Goal: Information Seeking & Learning: Learn about a topic

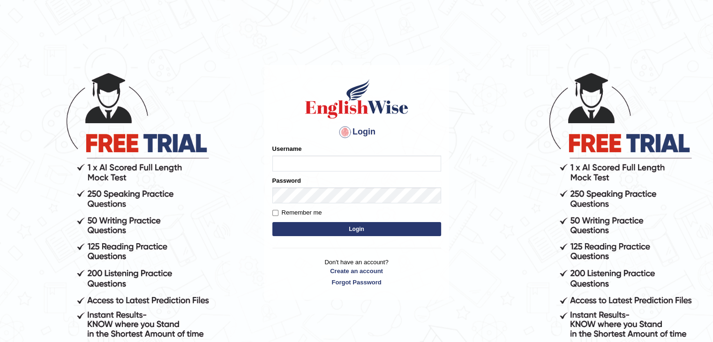
type input "muktiram"
click at [350, 231] on button "Login" at bounding box center [356, 229] width 169 height 14
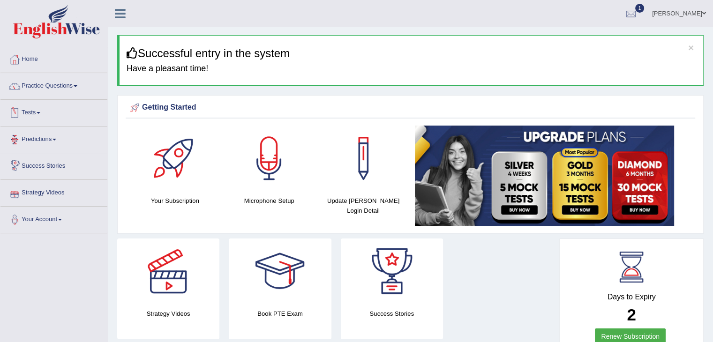
click at [28, 110] on link "Tests" at bounding box center [53, 111] width 107 height 23
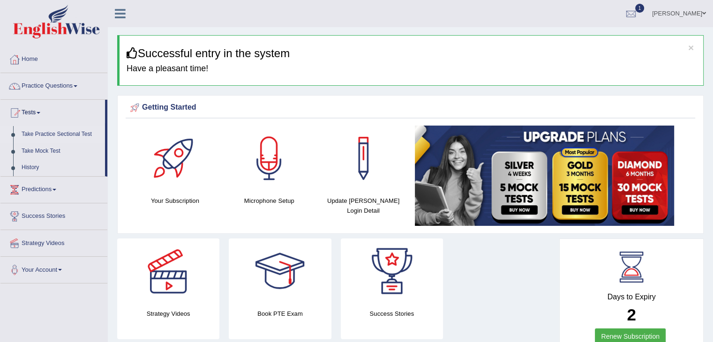
click at [43, 130] on link "Take Practice Sectional Test" at bounding box center [61, 134] width 88 height 17
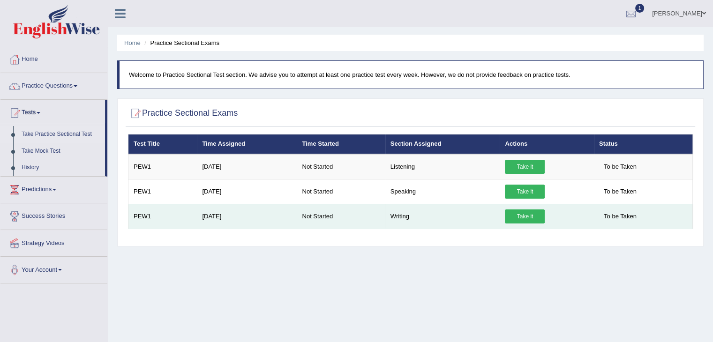
click at [525, 211] on link "Take it" at bounding box center [525, 216] width 40 height 14
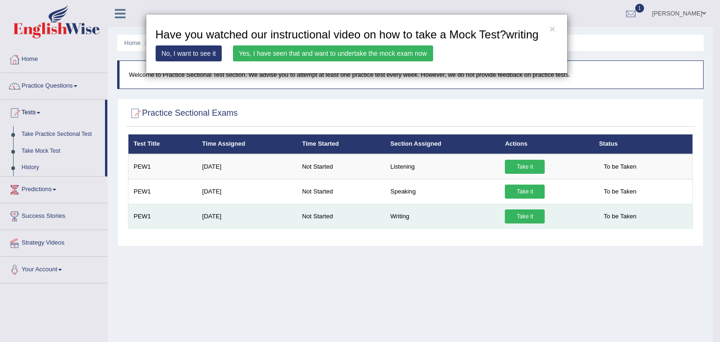
click at [525, 211] on div "× Have you watched our instructional video on how to take a Mock Test?listening…" at bounding box center [410, 187] width 569 height 107
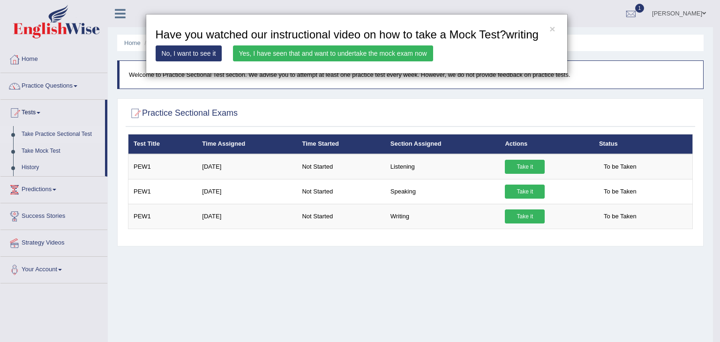
click at [366, 53] on link "Yes, I have seen that and want to undertake the mock exam now" at bounding box center [333, 53] width 200 height 16
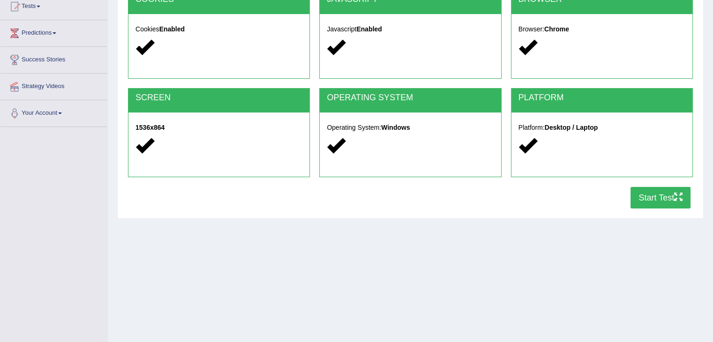
scroll to position [106, 0]
click at [652, 201] on button "Start Test" at bounding box center [660, 198] width 60 height 22
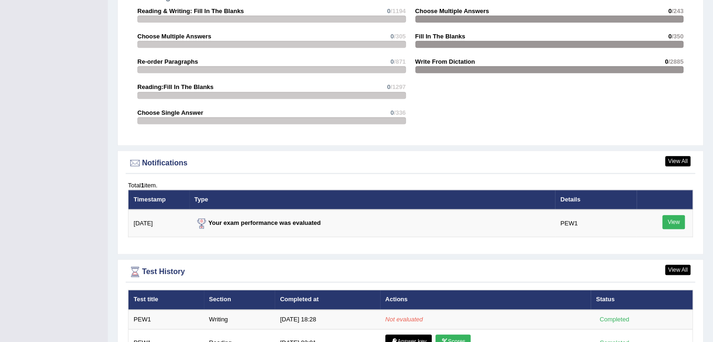
scroll to position [1054, 0]
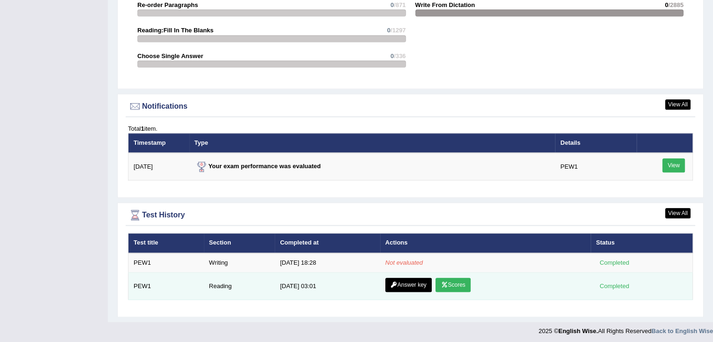
click at [448, 284] on link "Scores" at bounding box center [452, 285] width 35 height 14
click at [411, 278] on link "Answer key" at bounding box center [408, 285] width 46 height 14
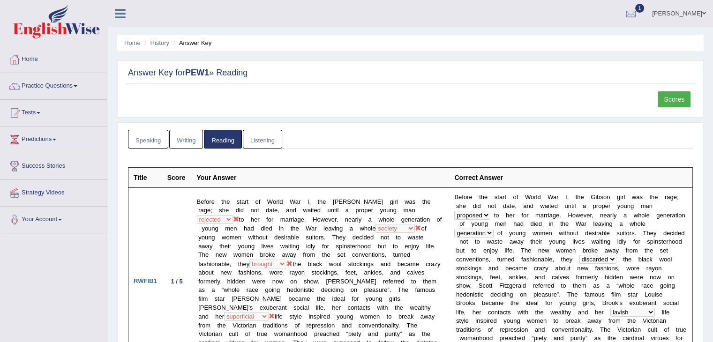
click at [138, 141] on link "Speaking" at bounding box center [148, 139] width 40 height 19
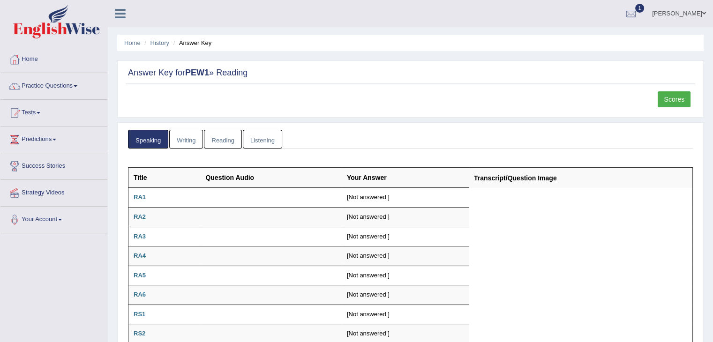
click at [174, 136] on link "Writing" at bounding box center [186, 139] width 34 height 19
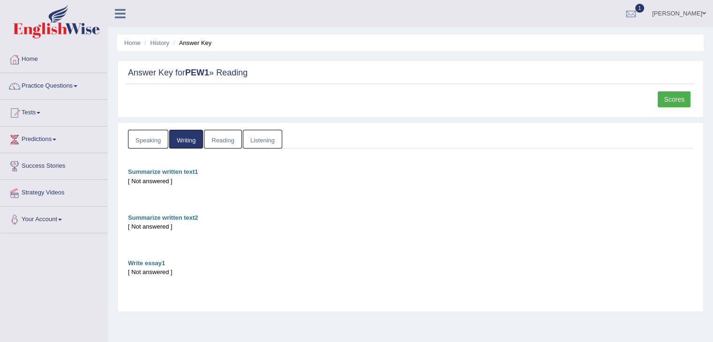
click at [256, 132] on link "Listening" at bounding box center [262, 139] width 39 height 19
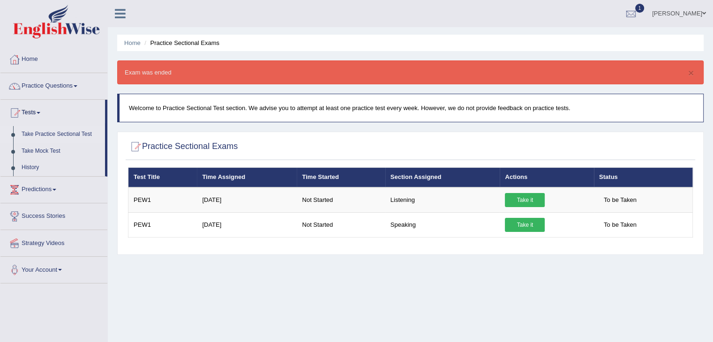
click at [701, 12] on link "[PERSON_NAME]" at bounding box center [679, 12] width 68 height 24
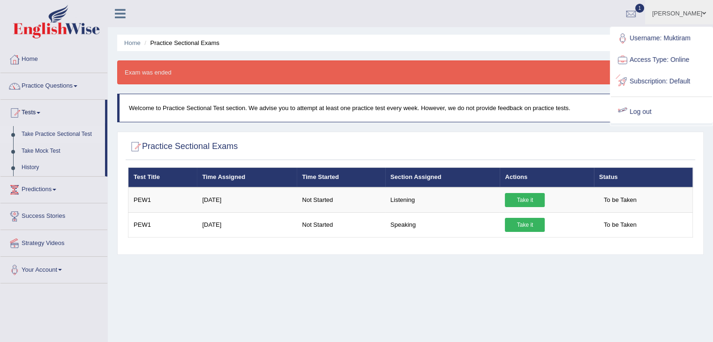
click at [658, 109] on link "Log out" at bounding box center [661, 112] width 101 height 22
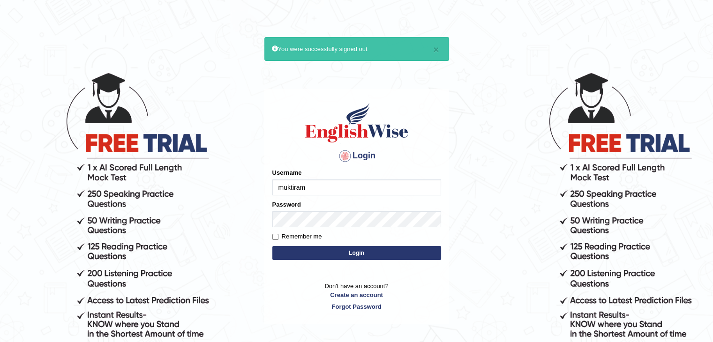
click at [330, 195] on input "muktiram" at bounding box center [356, 187] width 169 height 16
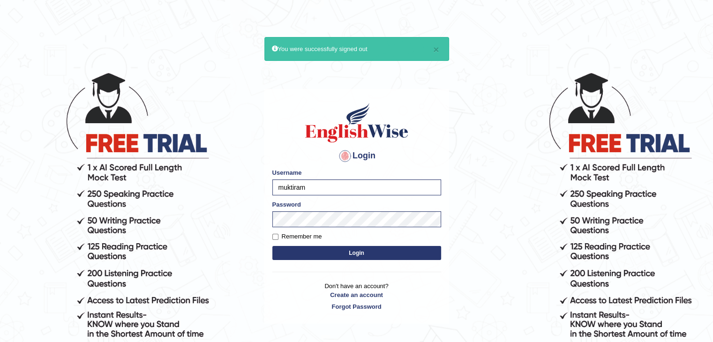
type input "prabati"
click at [346, 256] on button "Login" at bounding box center [356, 253] width 169 height 14
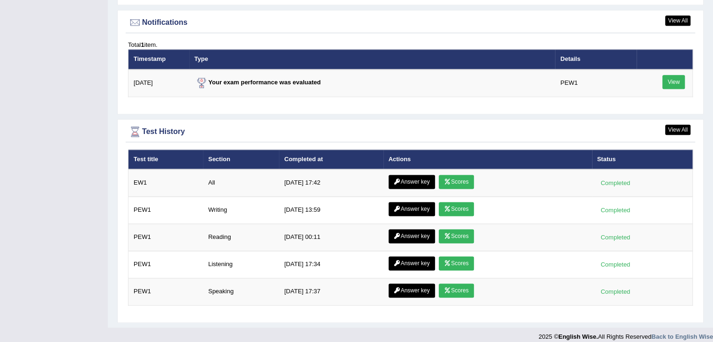
scroll to position [1202, 0]
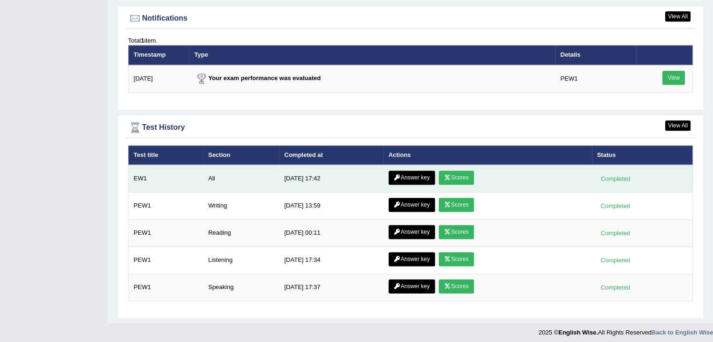
click at [416, 171] on link "Answer key" at bounding box center [412, 178] width 46 height 14
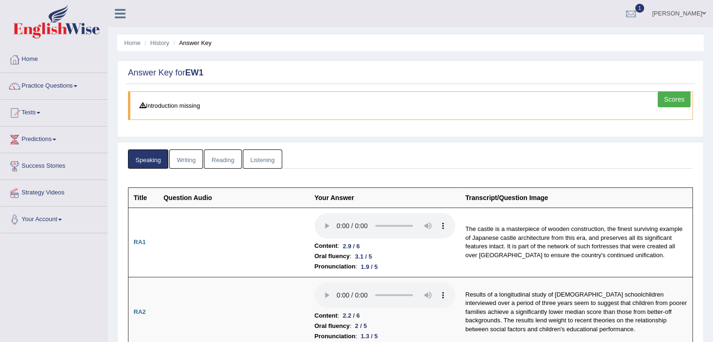
click at [186, 161] on link "Writing" at bounding box center [186, 159] width 34 height 19
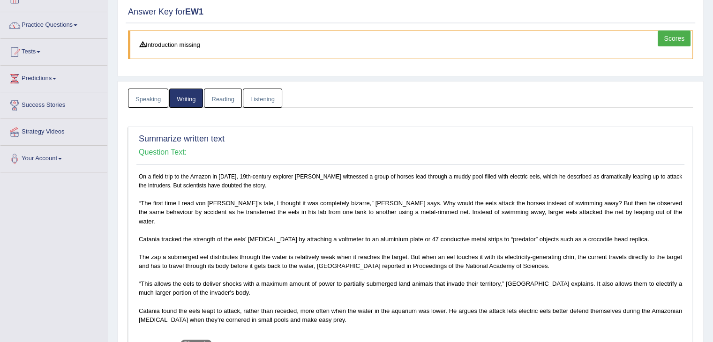
scroll to position [722, 0]
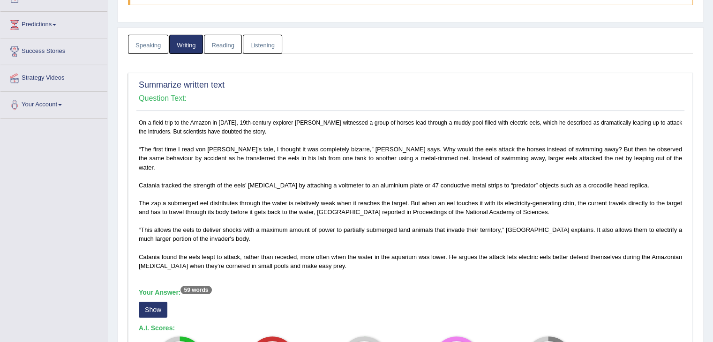
scroll to position [0, 0]
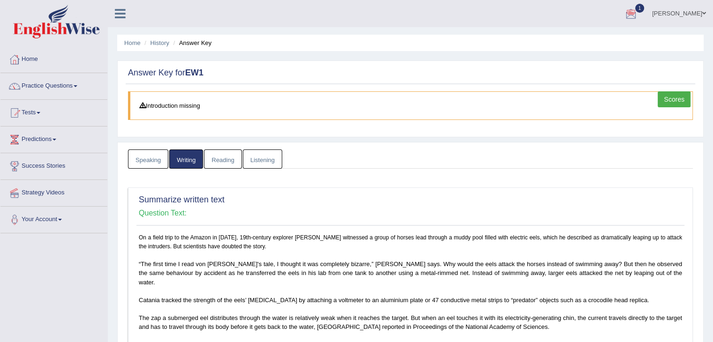
click at [230, 157] on link "Reading" at bounding box center [222, 159] width 37 height 19
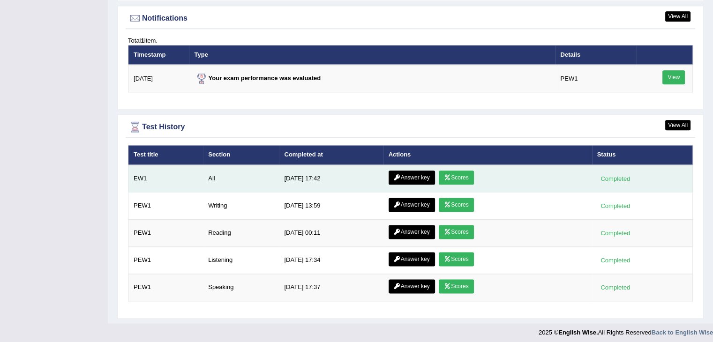
click at [452, 171] on link "Scores" at bounding box center [456, 178] width 35 height 14
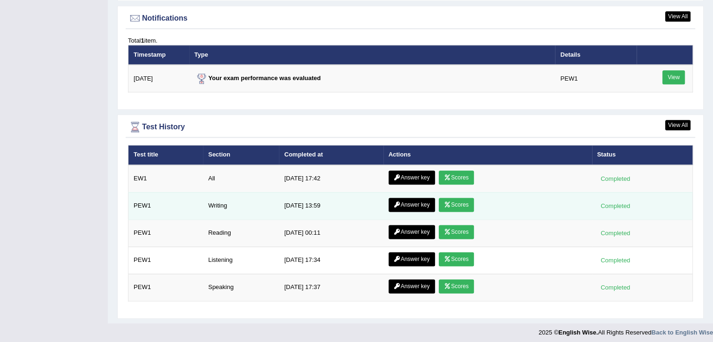
click at [452, 198] on link "Scores" at bounding box center [456, 205] width 35 height 14
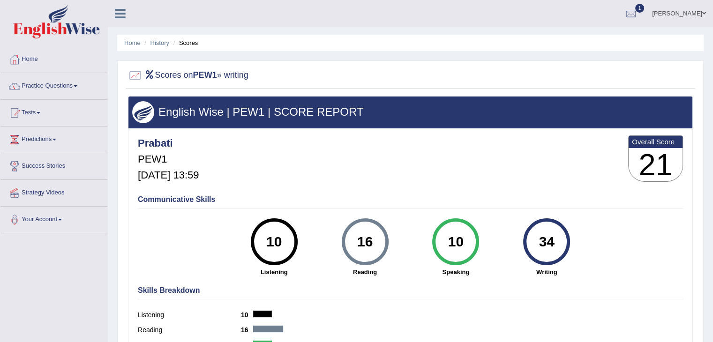
drag, startPoint x: 710, startPoint y: 147, endPoint x: 719, endPoint y: 202, distance: 55.5
click at [712, 202] on html "Toggle navigation Home Practice Questions Speaking Practice Read Aloud Repeat S…" at bounding box center [356, 171] width 713 height 342
drag, startPoint x: 335, startPoint y: 162, endPoint x: 386, endPoint y: 232, distance: 87.6
click at [386, 133] on div "Prabati PEW1 Sep 19, 2025, 13:59 Overall Score 21 Communicative Skills 10 Liste…" at bounding box center [410, 130] width 564 height 5
click at [388, 297] on div "Skills Breakdown Listening 10 Reading 16 Speaking 10 Writing 34" at bounding box center [410, 327] width 550 height 90
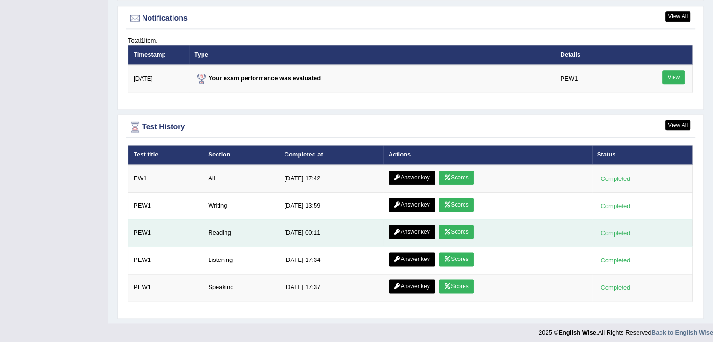
click at [446, 229] on icon at bounding box center [447, 232] width 7 height 6
click at [453, 225] on link "Scores" at bounding box center [456, 232] width 35 height 14
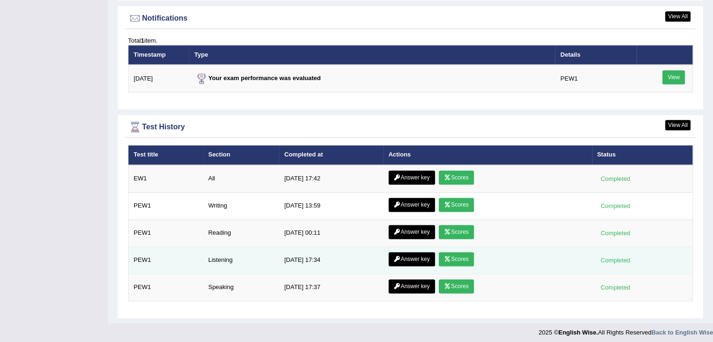
click at [449, 256] on icon at bounding box center [447, 259] width 7 height 6
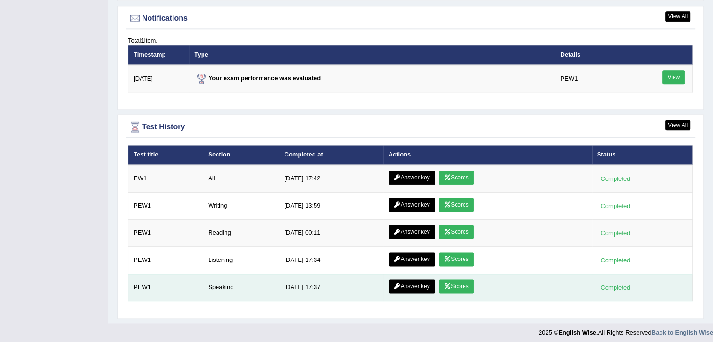
click at [444, 284] on icon at bounding box center [447, 287] width 7 height 6
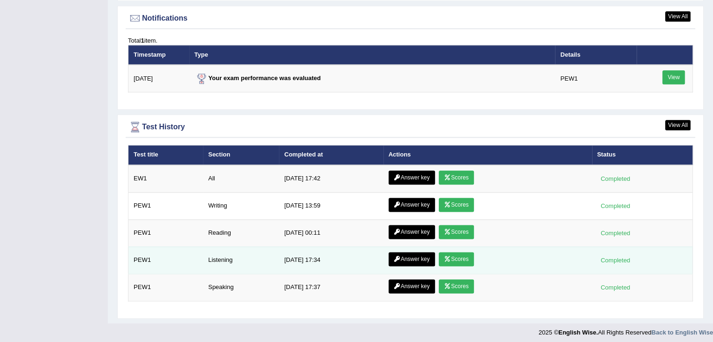
click at [402, 247] on td "Answer key Scores" at bounding box center [487, 260] width 209 height 27
click at [403, 254] on link "Answer key" at bounding box center [412, 259] width 46 height 14
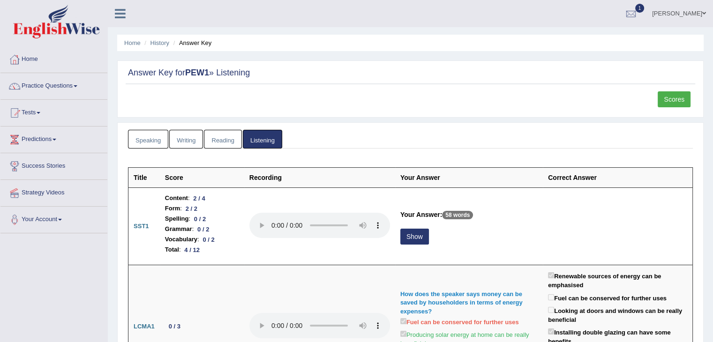
click at [66, 87] on link "Practice Questions" at bounding box center [53, 84] width 107 height 23
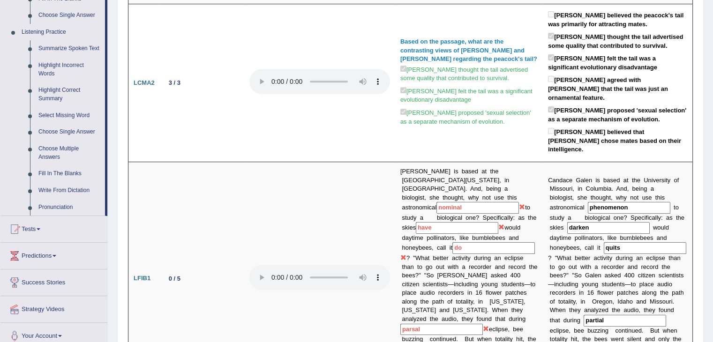
scroll to position [387, 0]
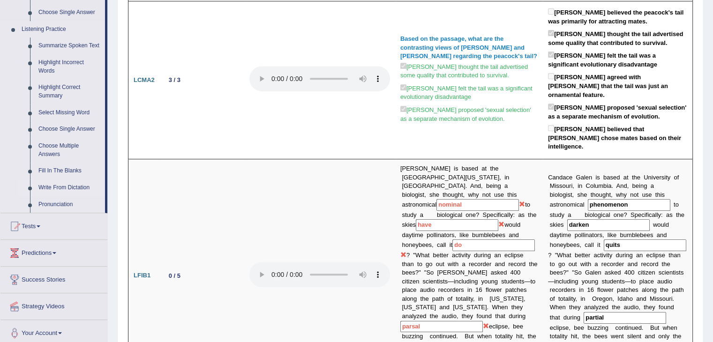
click at [70, 188] on link "Write From Dictation" at bounding box center [69, 187] width 71 height 17
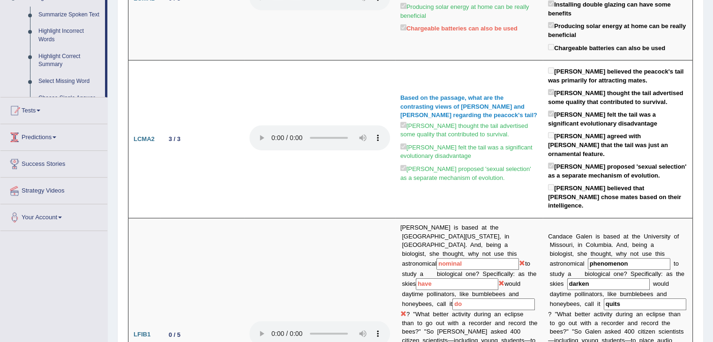
scroll to position [164, 0]
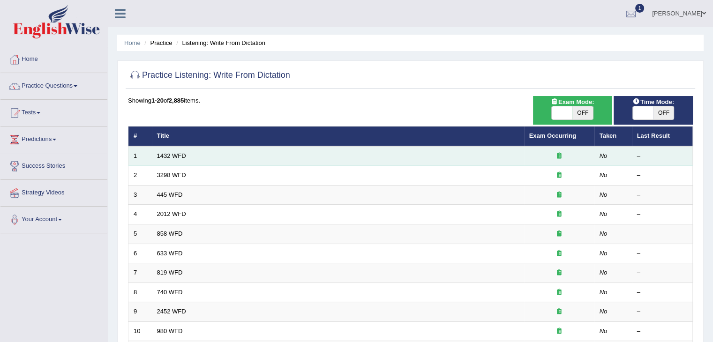
click at [185, 159] on td "1432 WFD" at bounding box center [338, 156] width 372 height 20
click at [172, 156] on link "1432 WFD" at bounding box center [171, 155] width 29 height 7
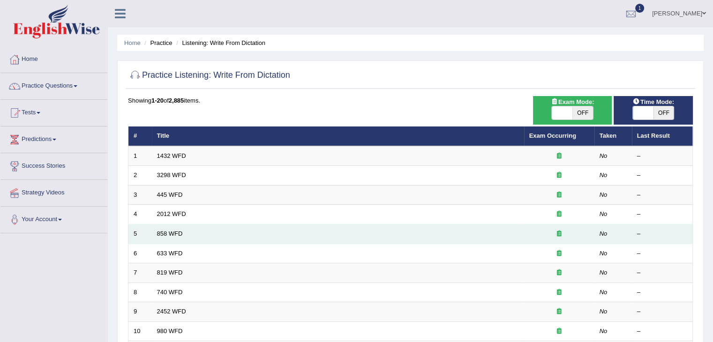
drag, startPoint x: 0, startPoint y: 0, endPoint x: 306, endPoint y: 233, distance: 384.2
click at [306, 233] on td "858 WFD" at bounding box center [338, 234] width 372 height 20
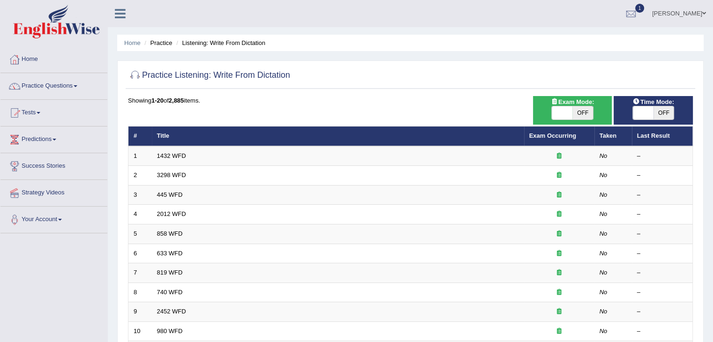
click at [34, 112] on link "Tests" at bounding box center [53, 111] width 107 height 23
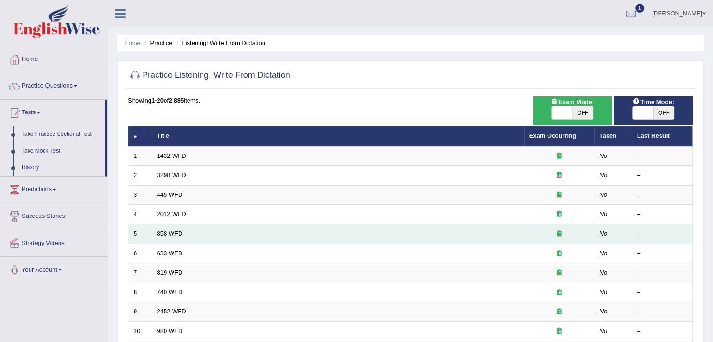
click at [523, 237] on td "858 WFD" at bounding box center [338, 234] width 372 height 20
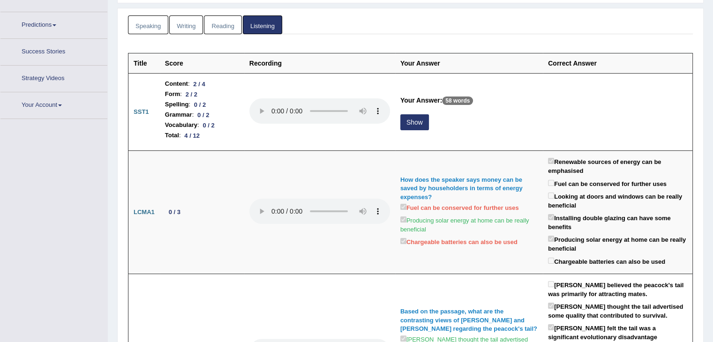
scroll to position [132, 0]
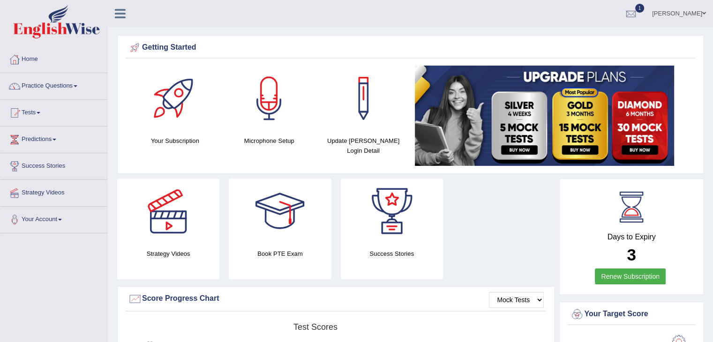
click at [694, 12] on link "[PERSON_NAME]" at bounding box center [679, 12] width 68 height 24
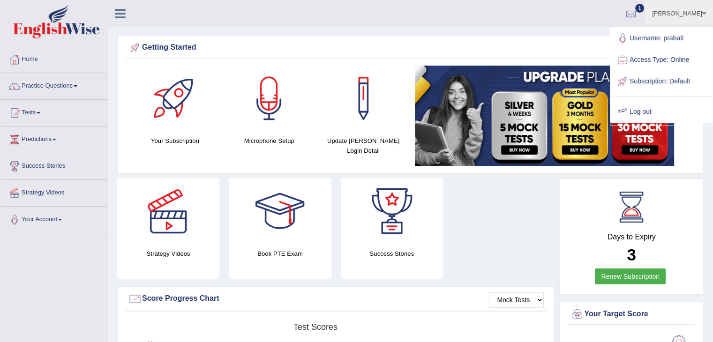
click at [638, 109] on link "Log out" at bounding box center [661, 112] width 101 height 22
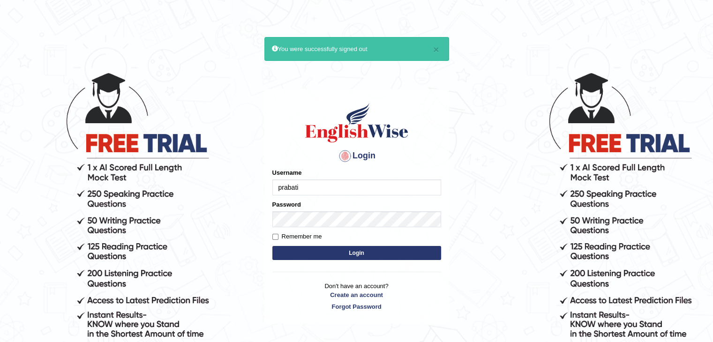
click at [342, 184] on input "prabati" at bounding box center [356, 187] width 169 height 16
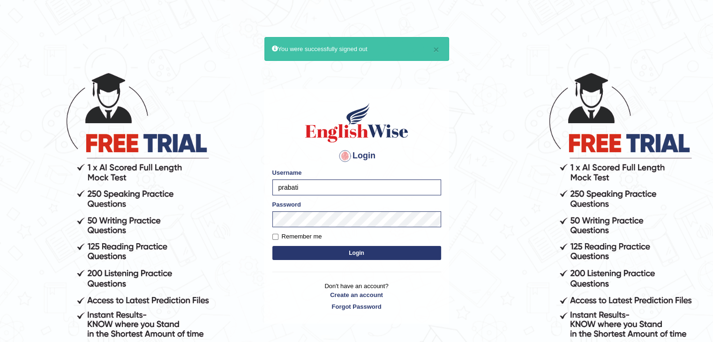
type input "muktiram"
click at [358, 255] on button "Login" at bounding box center [356, 253] width 169 height 14
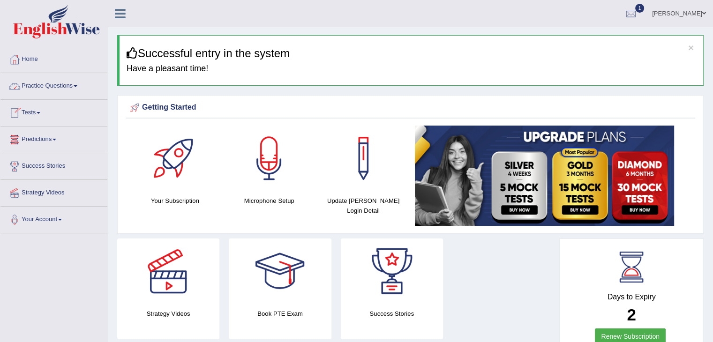
click at [36, 107] on link "Tests" at bounding box center [53, 111] width 107 height 23
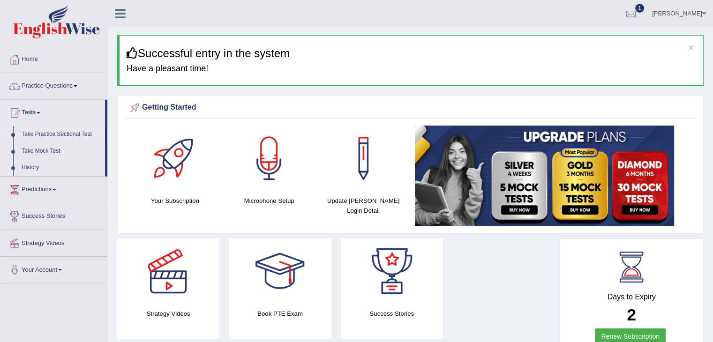
click at [43, 133] on link "Take Practice Sectional Test" at bounding box center [61, 134] width 88 height 17
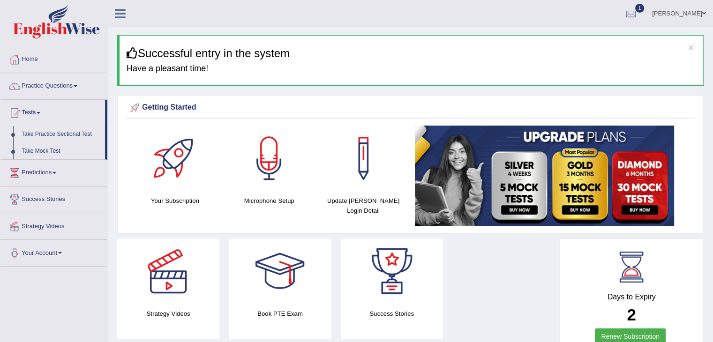
click at [43, 133] on link "Take Practice Sectional Test" at bounding box center [61, 134] width 88 height 17
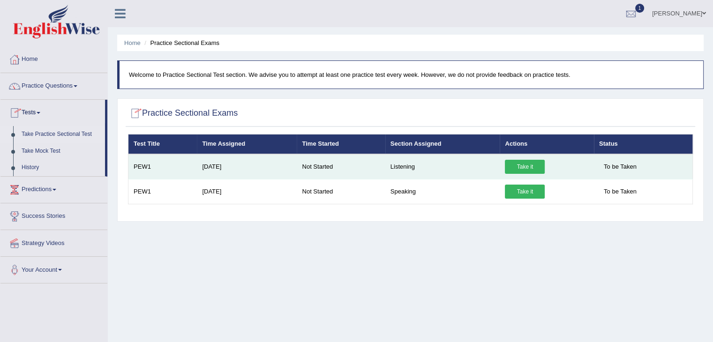
click at [521, 166] on link "Take it" at bounding box center [525, 167] width 40 height 14
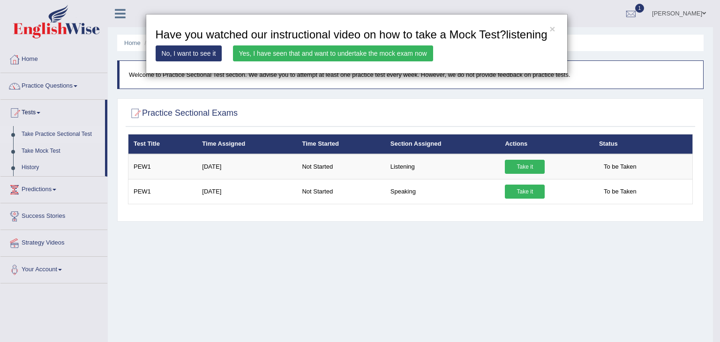
click at [377, 60] on link "Yes, I have seen that and want to undertake the mock exam now" at bounding box center [333, 53] width 200 height 16
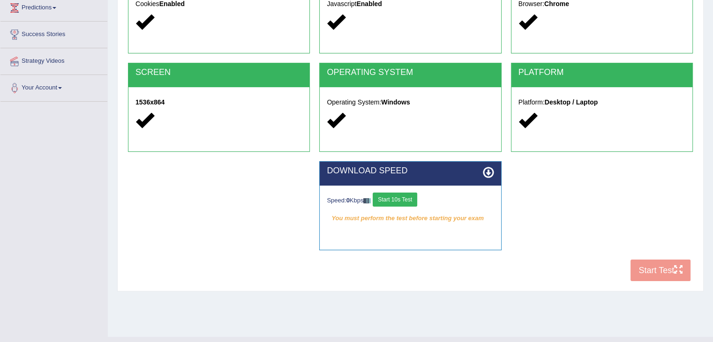
scroll to position [150, 0]
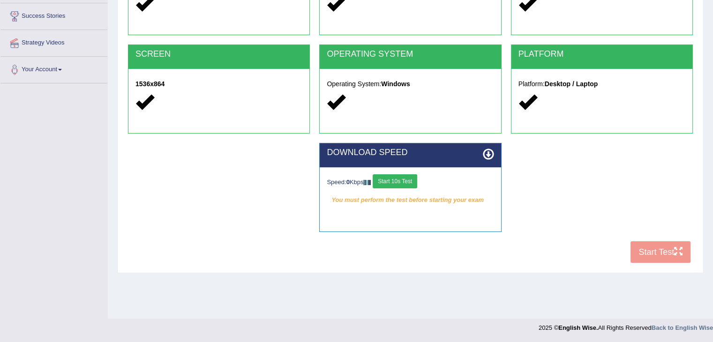
click at [409, 181] on button "Start 10s Test" at bounding box center [395, 181] width 45 height 14
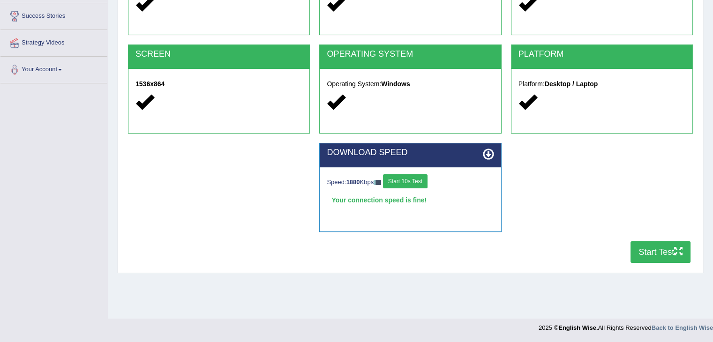
click at [663, 246] on button "Start Test" at bounding box center [660, 252] width 60 height 22
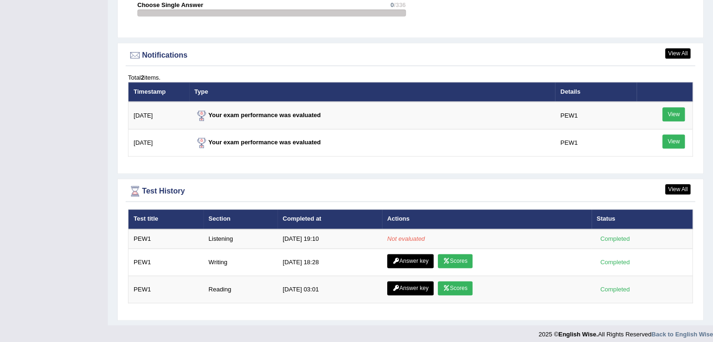
scroll to position [1107, 0]
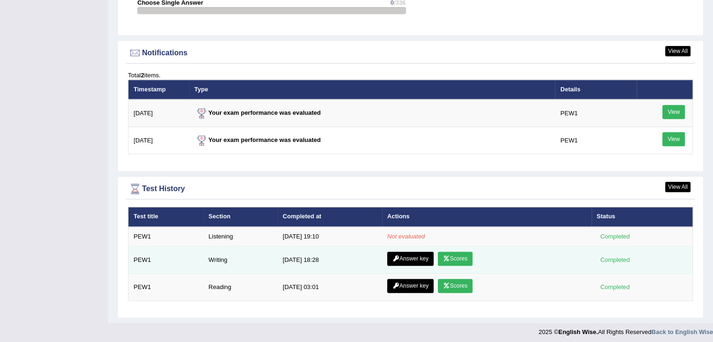
click at [449, 254] on link "Scores" at bounding box center [455, 259] width 35 height 14
click at [403, 257] on link "Answer key" at bounding box center [410, 259] width 46 height 14
